Goal: Transaction & Acquisition: Purchase product/service

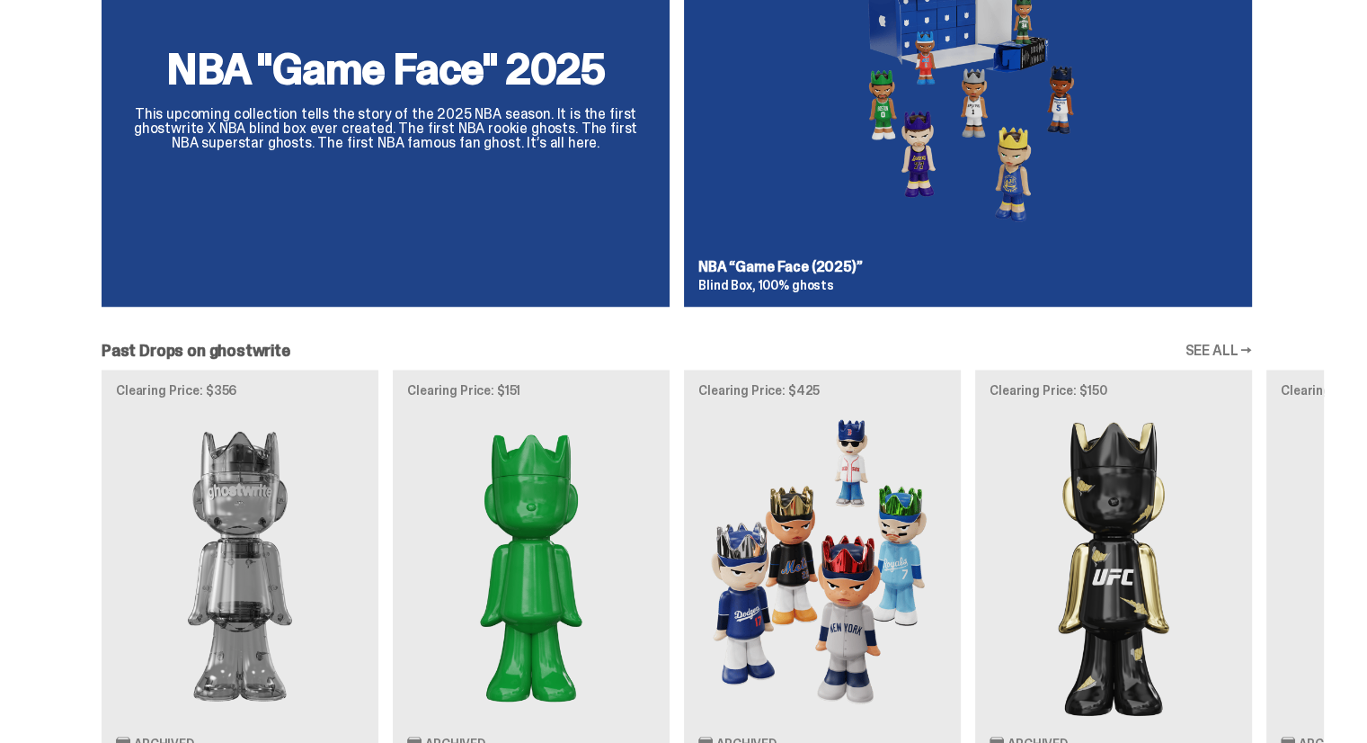
scroll to position [1528, 0]
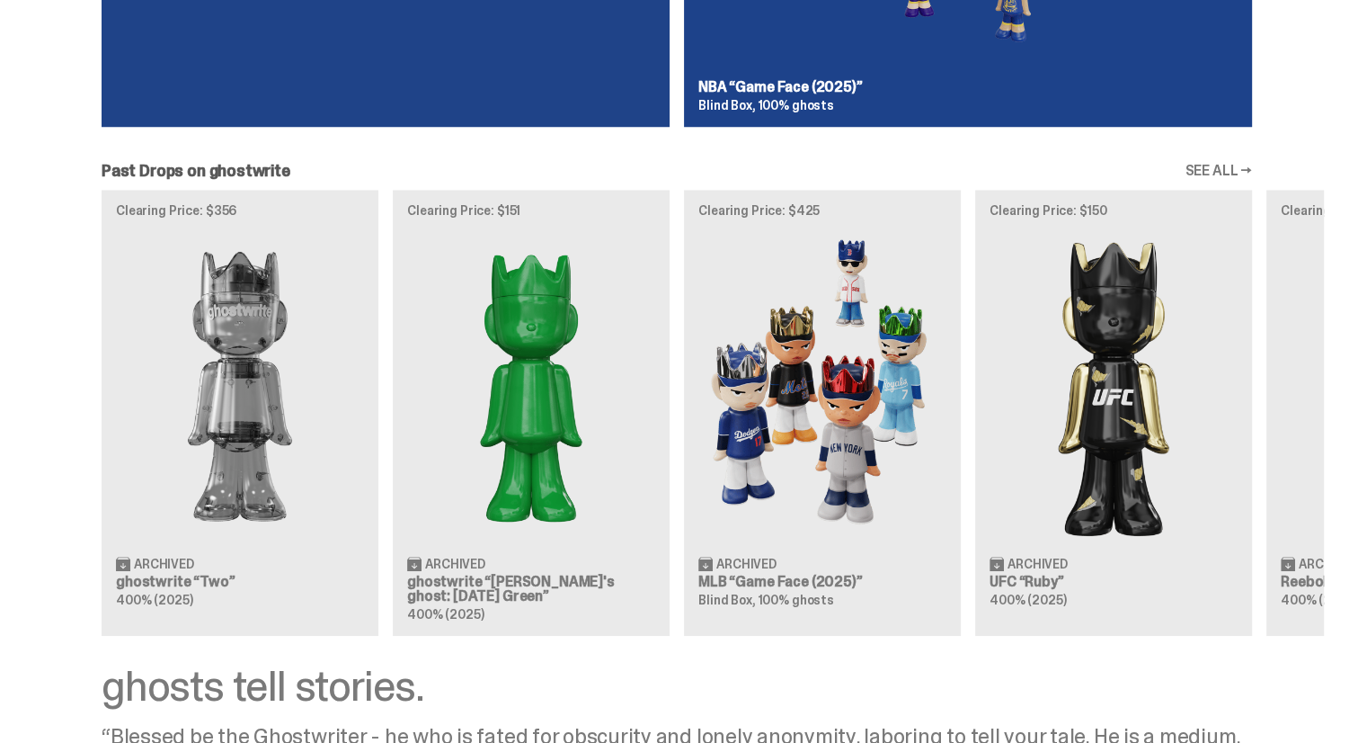
click at [522, 382] on div "Clearing Price: $356 Archived ghostwrite “Two” 400% (2025) Clearing Price: $151…" at bounding box center [677, 413] width 1294 height 446
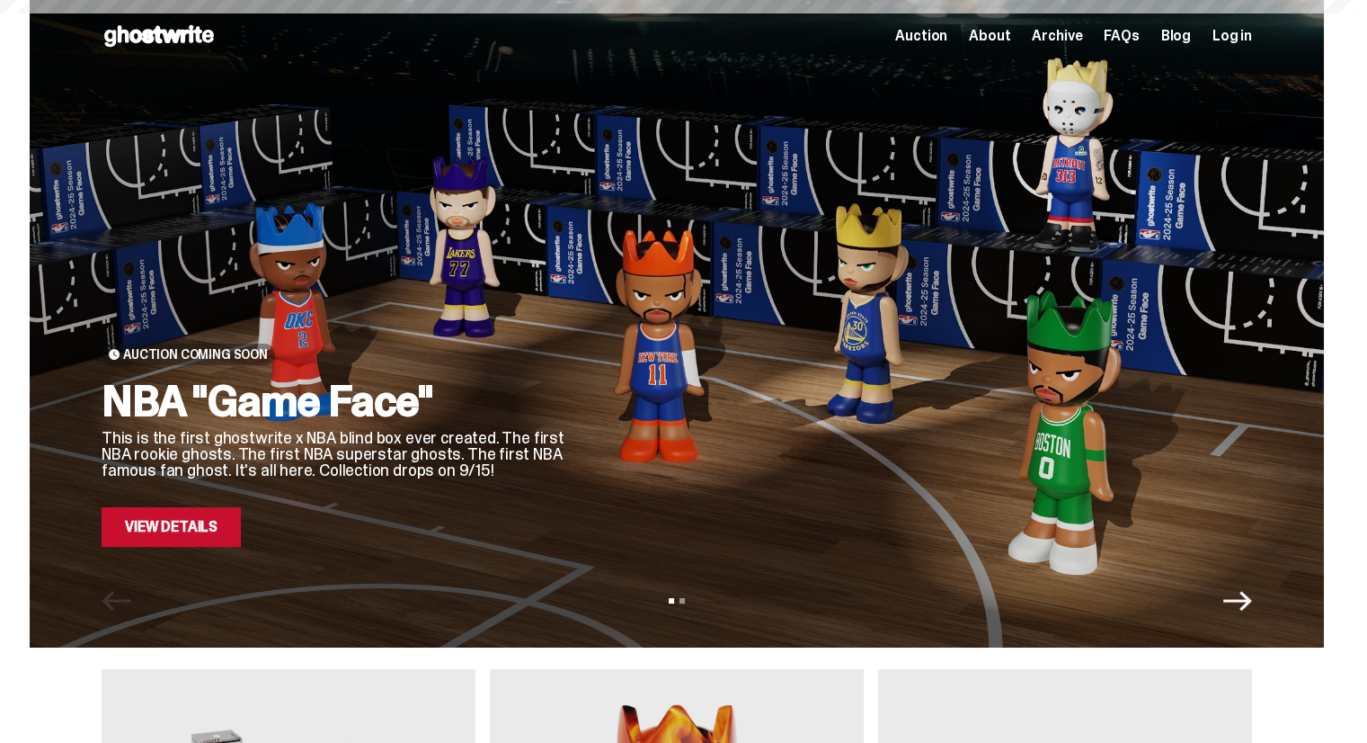
scroll to position [1528, 0]
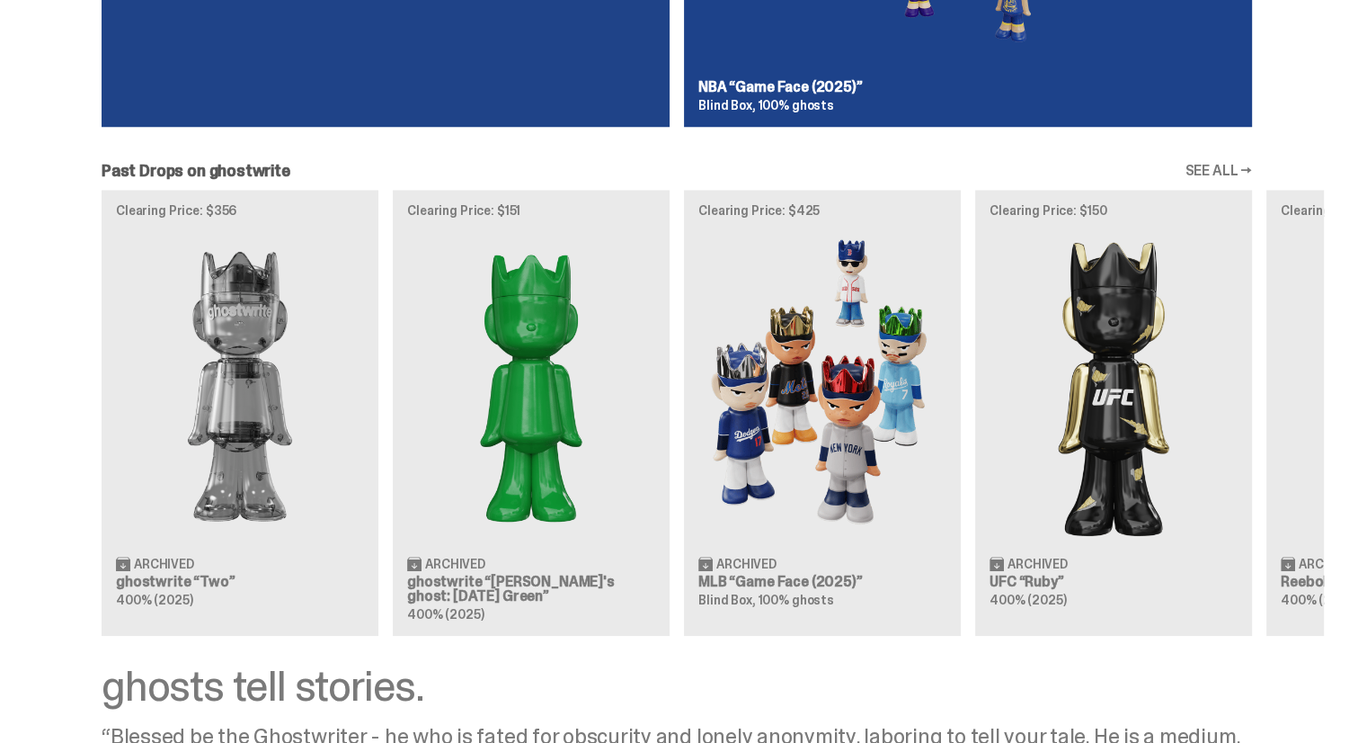
click at [1243, 173] on link "SEE ALL →" at bounding box center [1218, 171] width 67 height 14
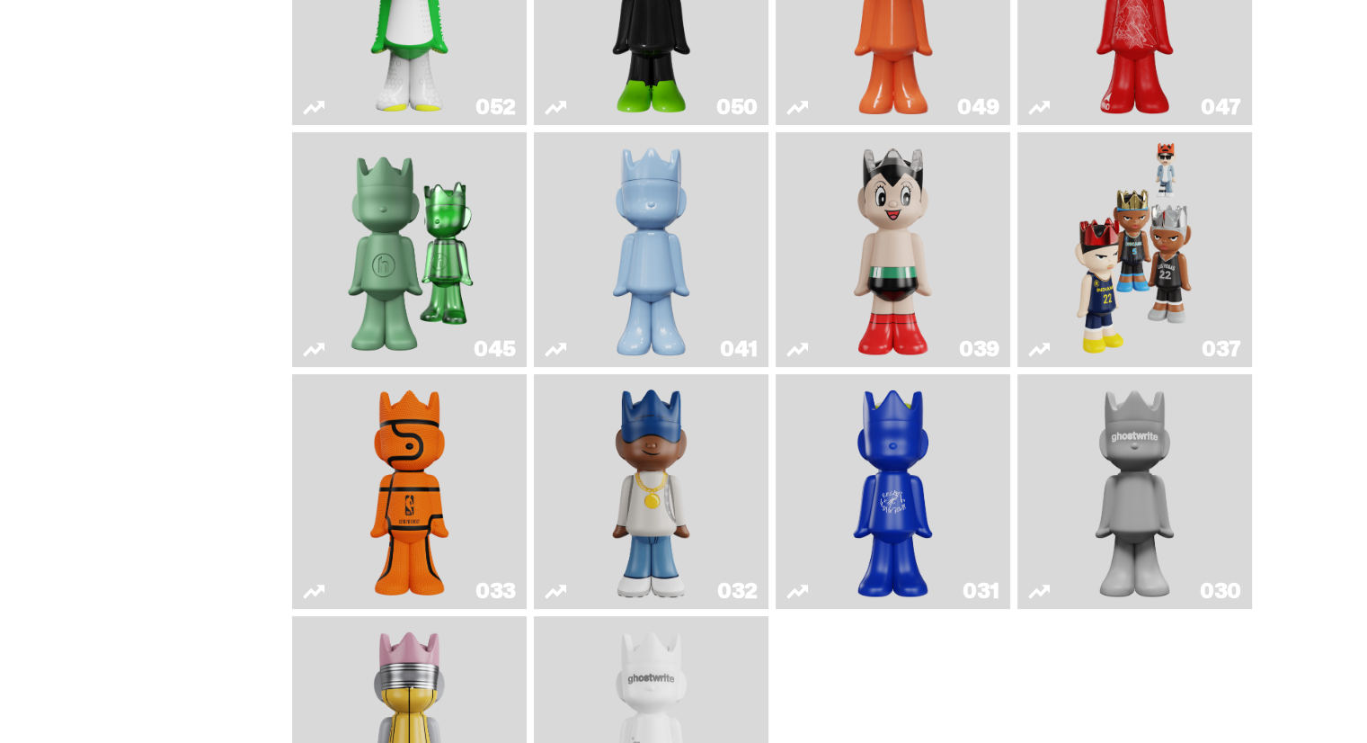
scroll to position [522, 0]
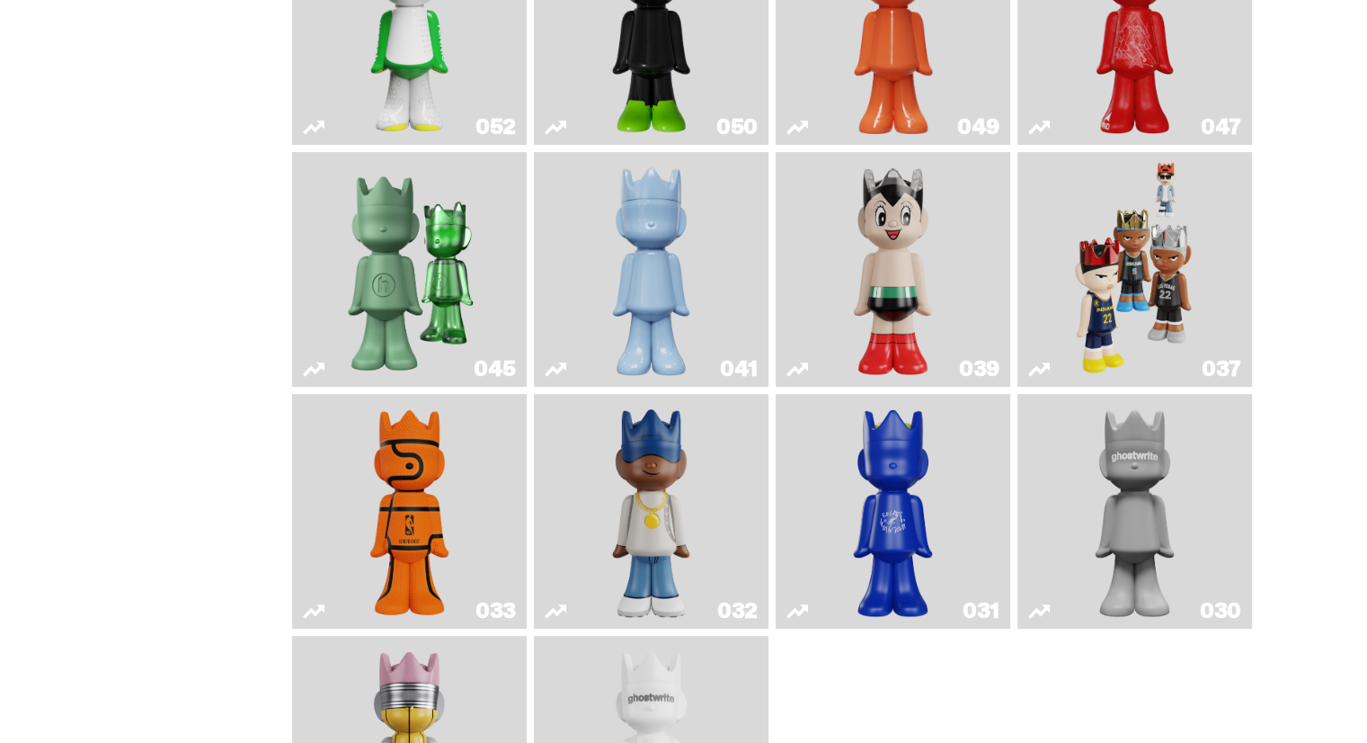
click at [322, 497] on link "033" at bounding box center [409, 511] width 213 height 220
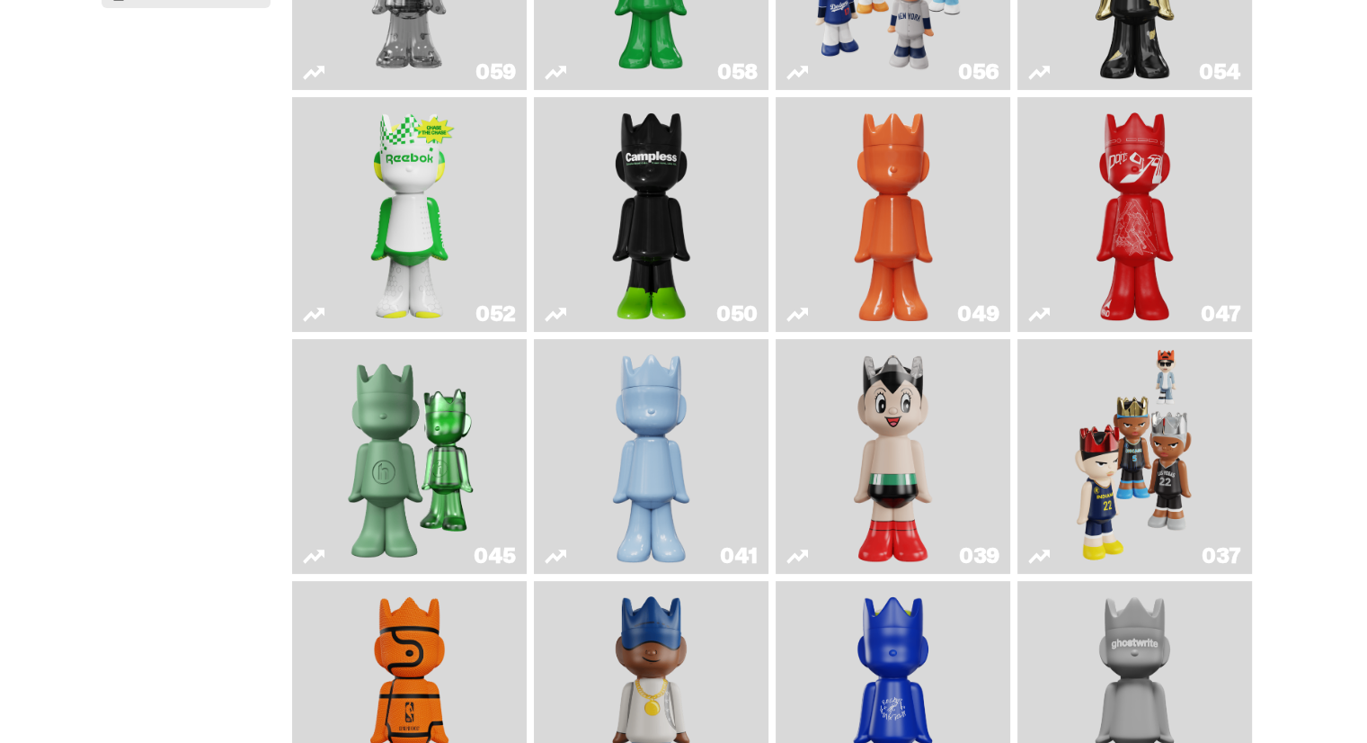
scroll to position [90, 0]
